Goal: Task Accomplishment & Management: Manage account settings

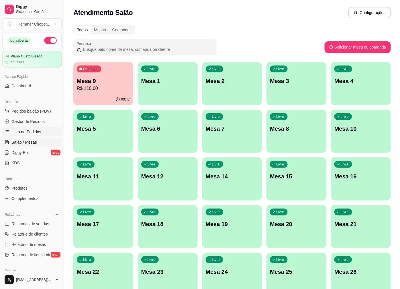
click at [30, 133] on span "Lista de Pedidos" at bounding box center [26, 132] width 30 height 6
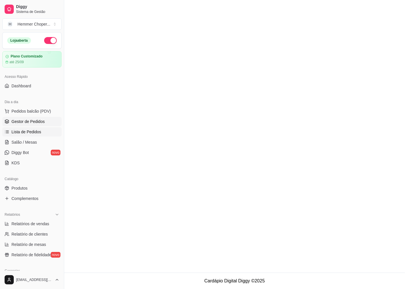
click at [32, 122] on span "Gestor de Pedidos" at bounding box center [27, 121] width 33 height 6
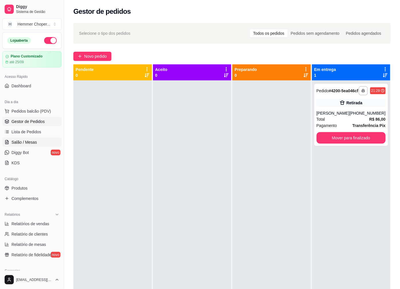
click at [19, 143] on span "Salão / Mesas" at bounding box center [24, 142] width 26 height 6
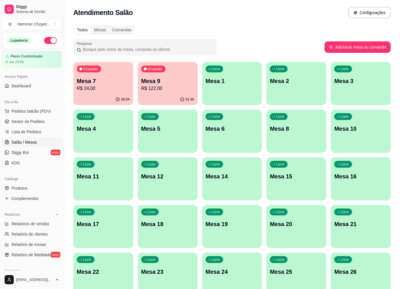
click at [177, 87] on p "R$ 122,00" at bounding box center [167, 88] width 53 height 7
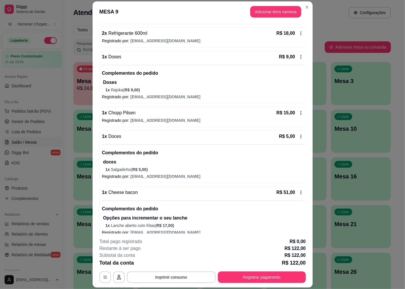
scroll to position [41, 0]
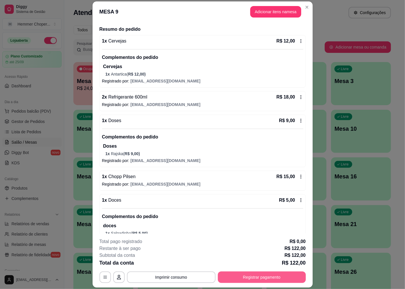
click at [231, 277] on button "Registrar pagamento" at bounding box center [262, 276] width 88 height 11
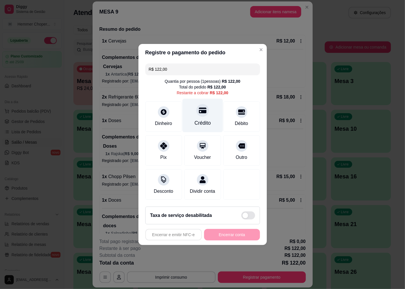
click at [202, 112] on div at bounding box center [202, 110] width 13 height 13
type input "R$ 0,00"
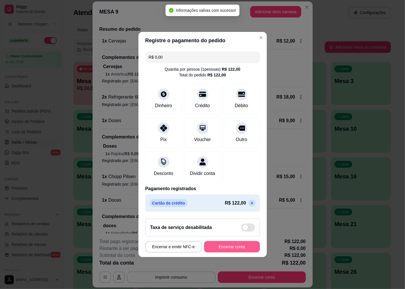
click at [219, 250] on button "Encerrar conta" at bounding box center [232, 246] width 56 height 11
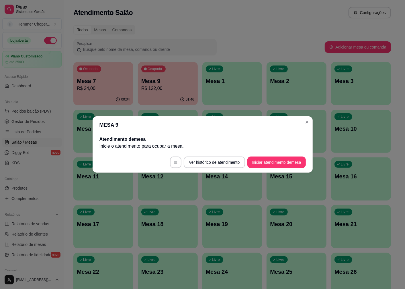
scroll to position [0, 0]
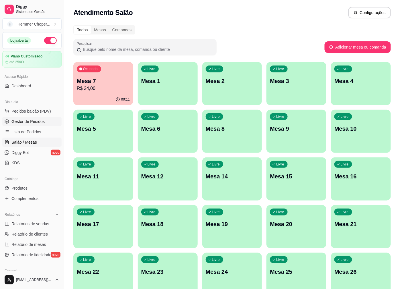
click at [35, 119] on span "Gestor de Pedidos" at bounding box center [27, 121] width 33 height 6
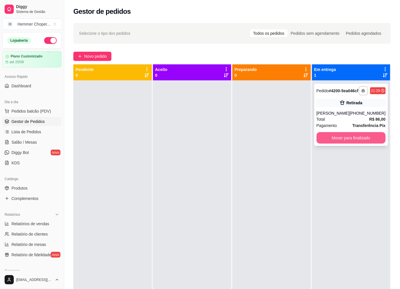
click at [349, 143] on button "Mover para finalizado" at bounding box center [351, 137] width 69 height 11
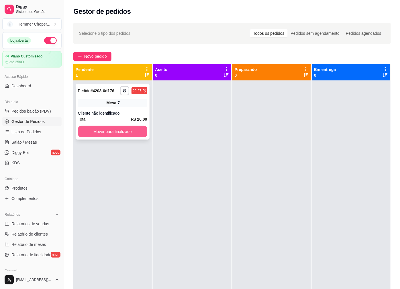
click at [101, 134] on button "Mover para finalizado" at bounding box center [112, 131] width 69 height 11
click at [104, 134] on button "Mover para finalizado" at bounding box center [112, 131] width 69 height 11
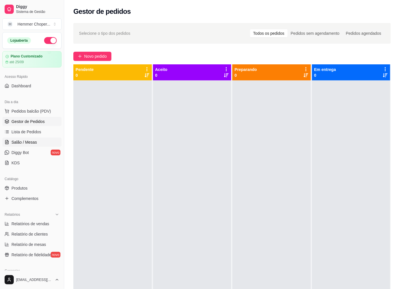
click at [30, 143] on span "Salão / Mesas" at bounding box center [24, 142] width 26 height 6
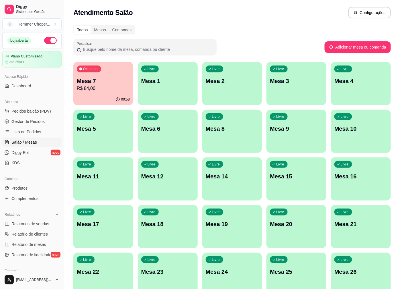
click at [116, 86] on p "R$ 84,00" at bounding box center [103, 88] width 53 height 7
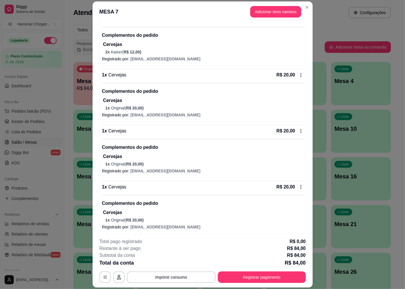
scroll to position [65, 0]
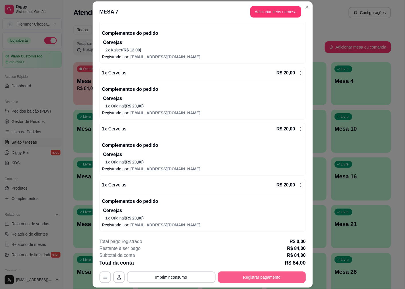
click at [264, 274] on button "Registrar pagamento" at bounding box center [262, 276] width 88 height 11
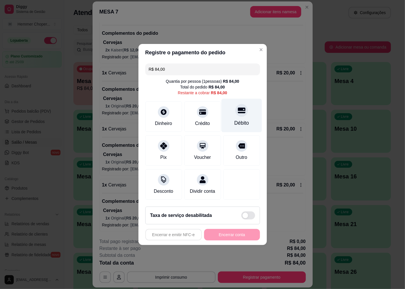
click at [240, 114] on div "Débito" at bounding box center [241, 116] width 40 height 34
type input "R$ 0,00"
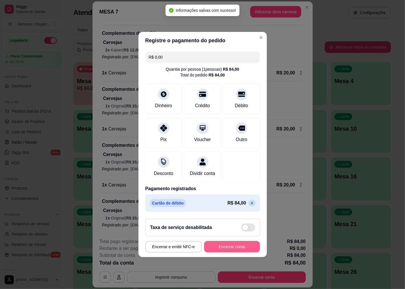
click at [226, 252] on button "Encerrar conta" at bounding box center [232, 246] width 56 height 11
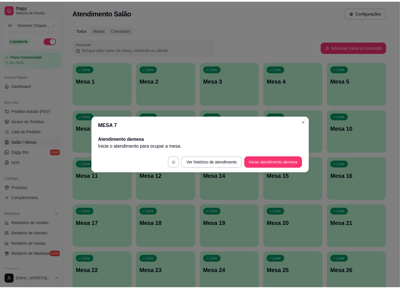
scroll to position [0, 0]
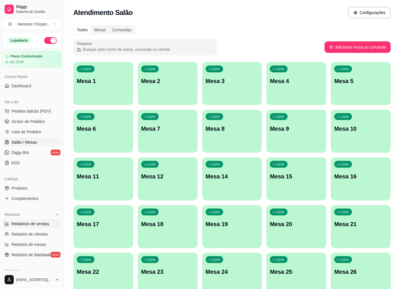
click at [20, 222] on span "Relatórios de vendas" at bounding box center [30, 224] width 38 height 6
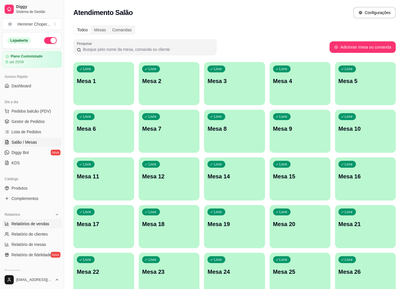
select select "ALL"
select select "0"
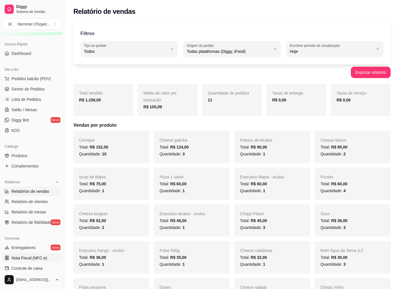
scroll to position [64, 0]
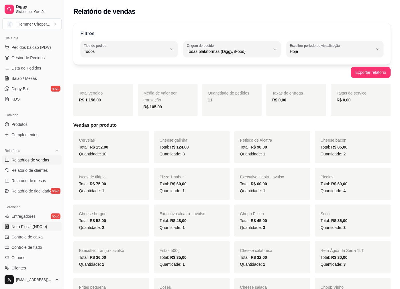
click at [33, 225] on span "Nota Fiscal (NFC-e)" at bounding box center [29, 226] width 36 height 6
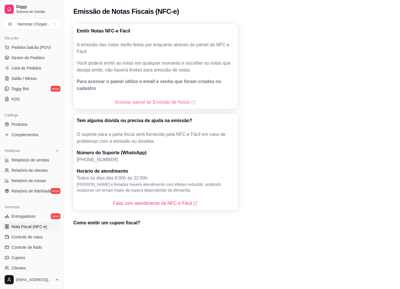
click at [143, 99] on link "Acessar painel de Emissão de Notas" at bounding box center [156, 102] width 82 height 7
click at [32, 59] on span "Gestor de Pedidos" at bounding box center [27, 58] width 33 height 6
